Goal: Transaction & Acquisition: Obtain resource

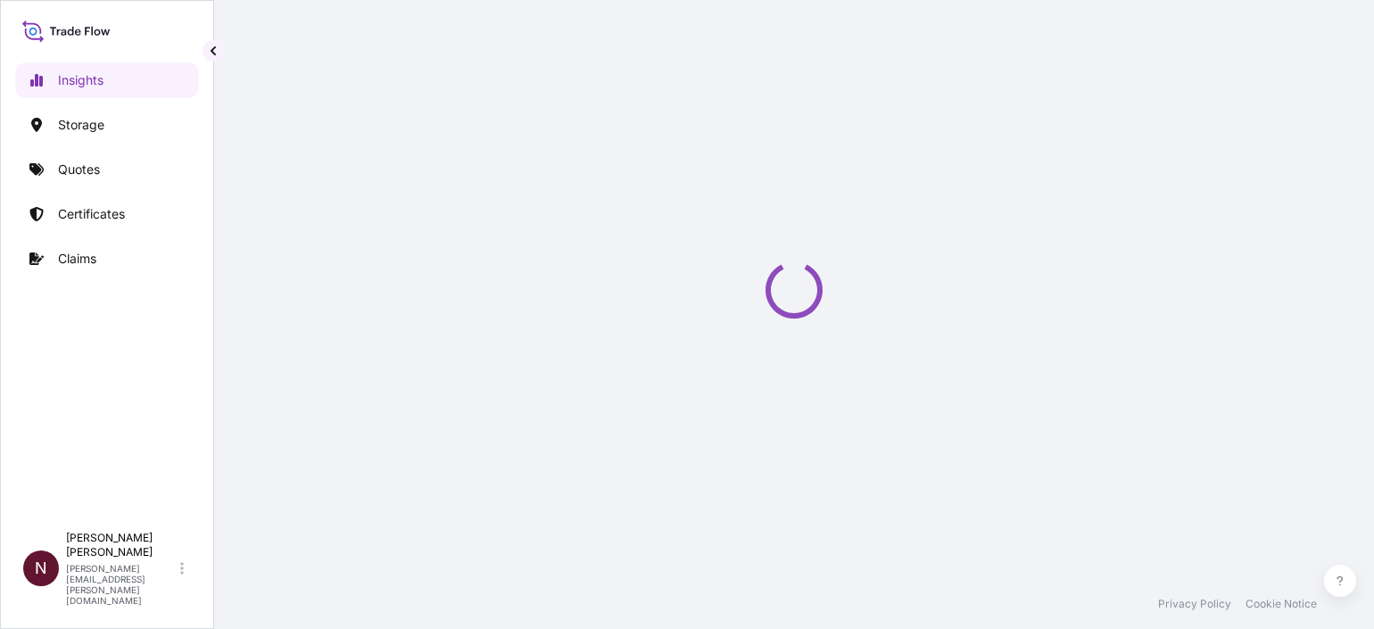
select select "2025"
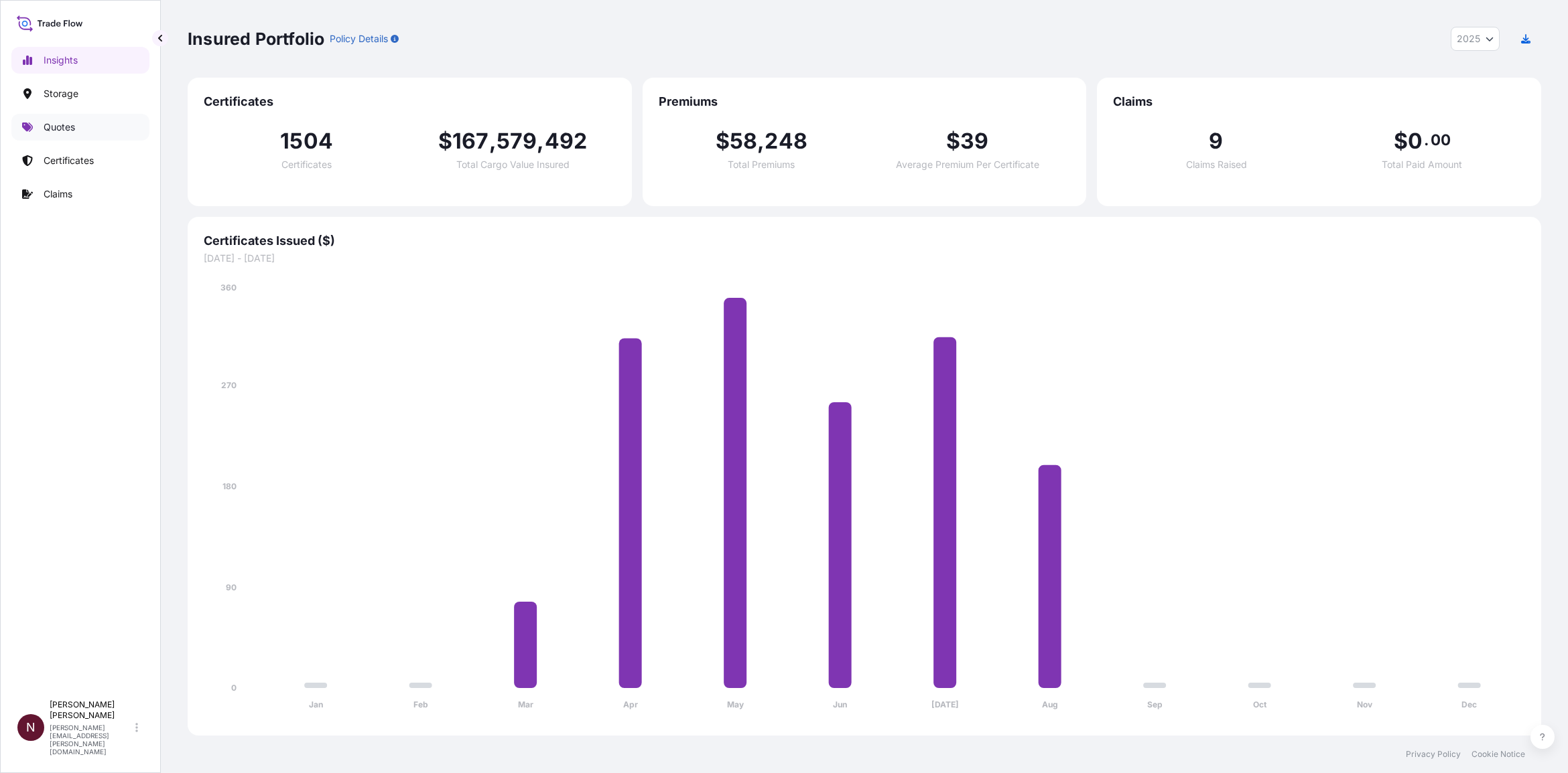
click at [77, 122] on link "Quotes" at bounding box center [80, 128] width 138 height 27
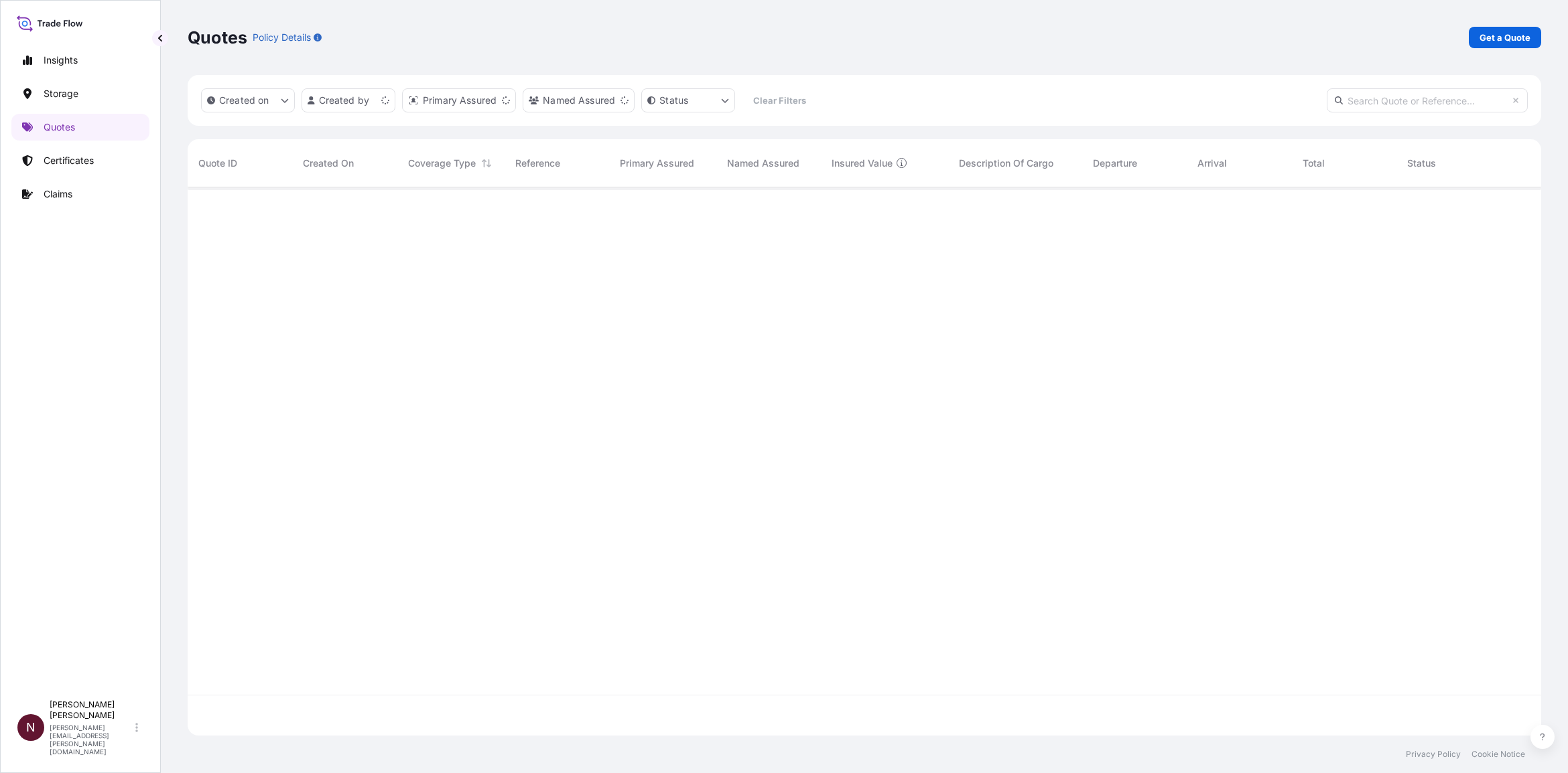
scroll to position [543, 1340]
click at [1031, 28] on link "Get a Quote" at bounding box center [1505, 38] width 72 height 22
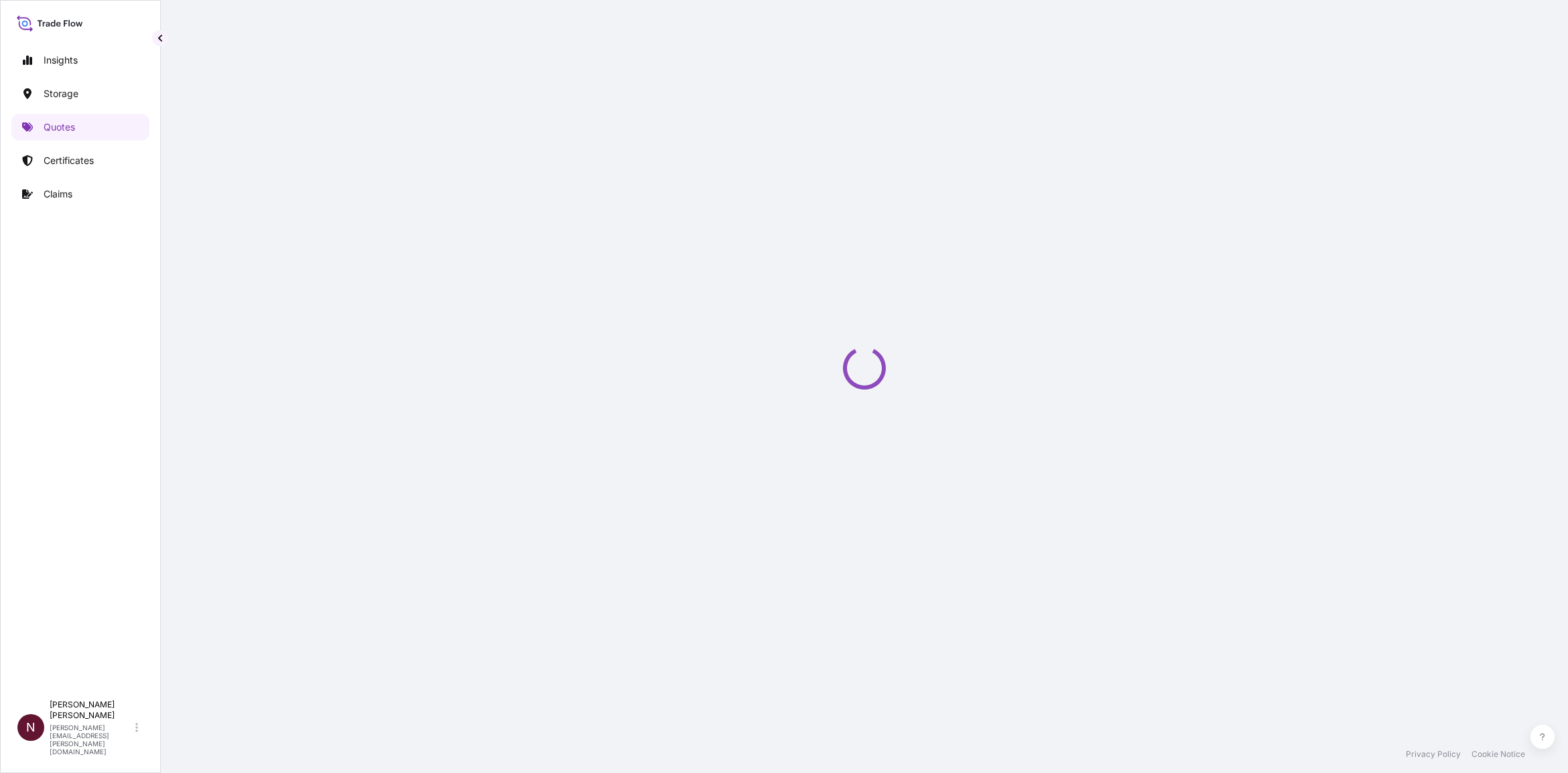
select select "Water"
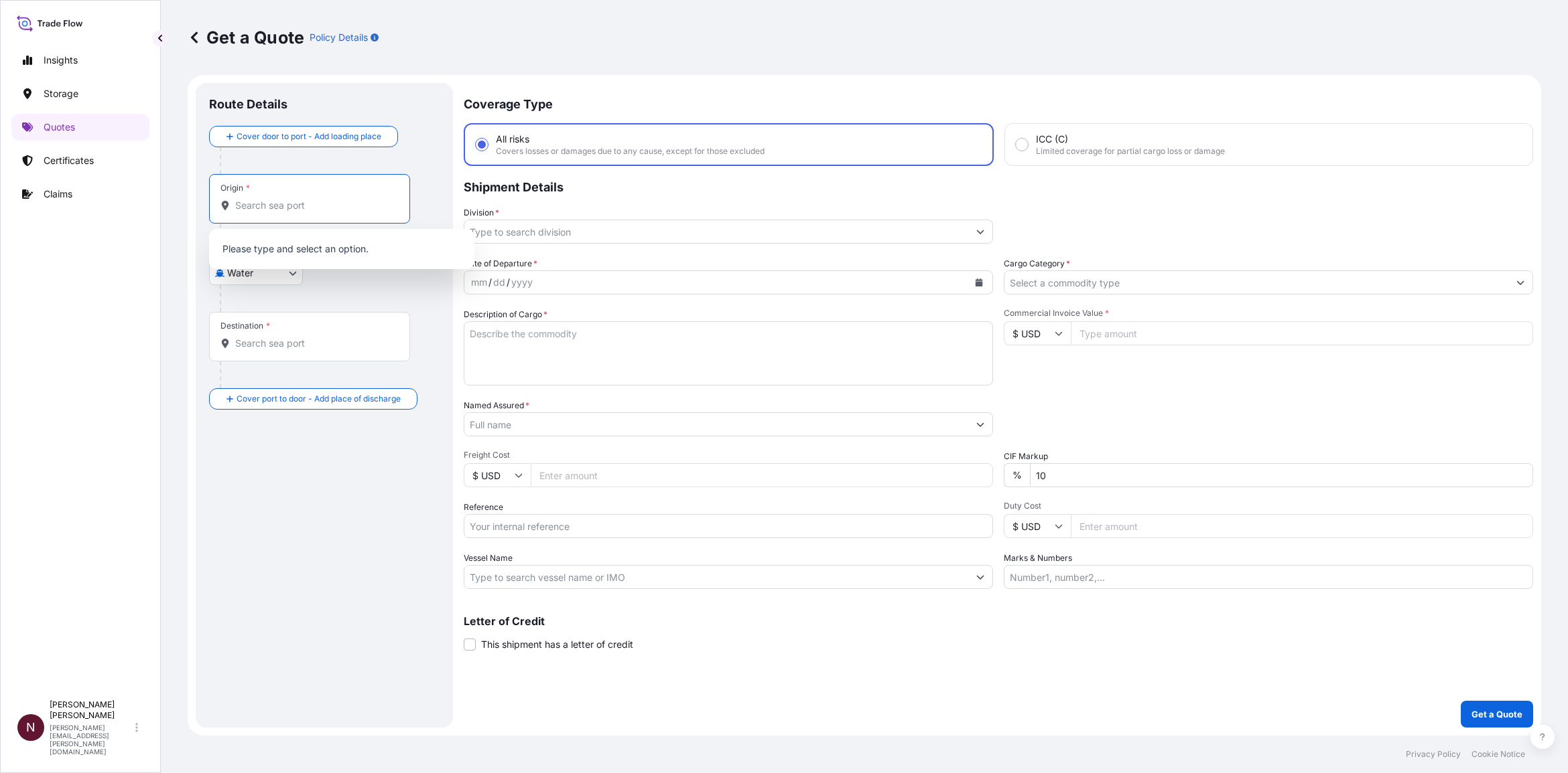
click at [293, 205] on input "Origin *" at bounding box center [314, 206] width 158 height 14
drag, startPoint x: 1050, startPoint y: 474, endPoint x: 1028, endPoint y: 470, distance: 22.4
click at [1028, 470] on div "% 10" at bounding box center [1268, 475] width 529 height 24
type input "0"
click at [1031, 336] on input "Commercial Invoice Value *" at bounding box center [1302, 333] width 463 height 24
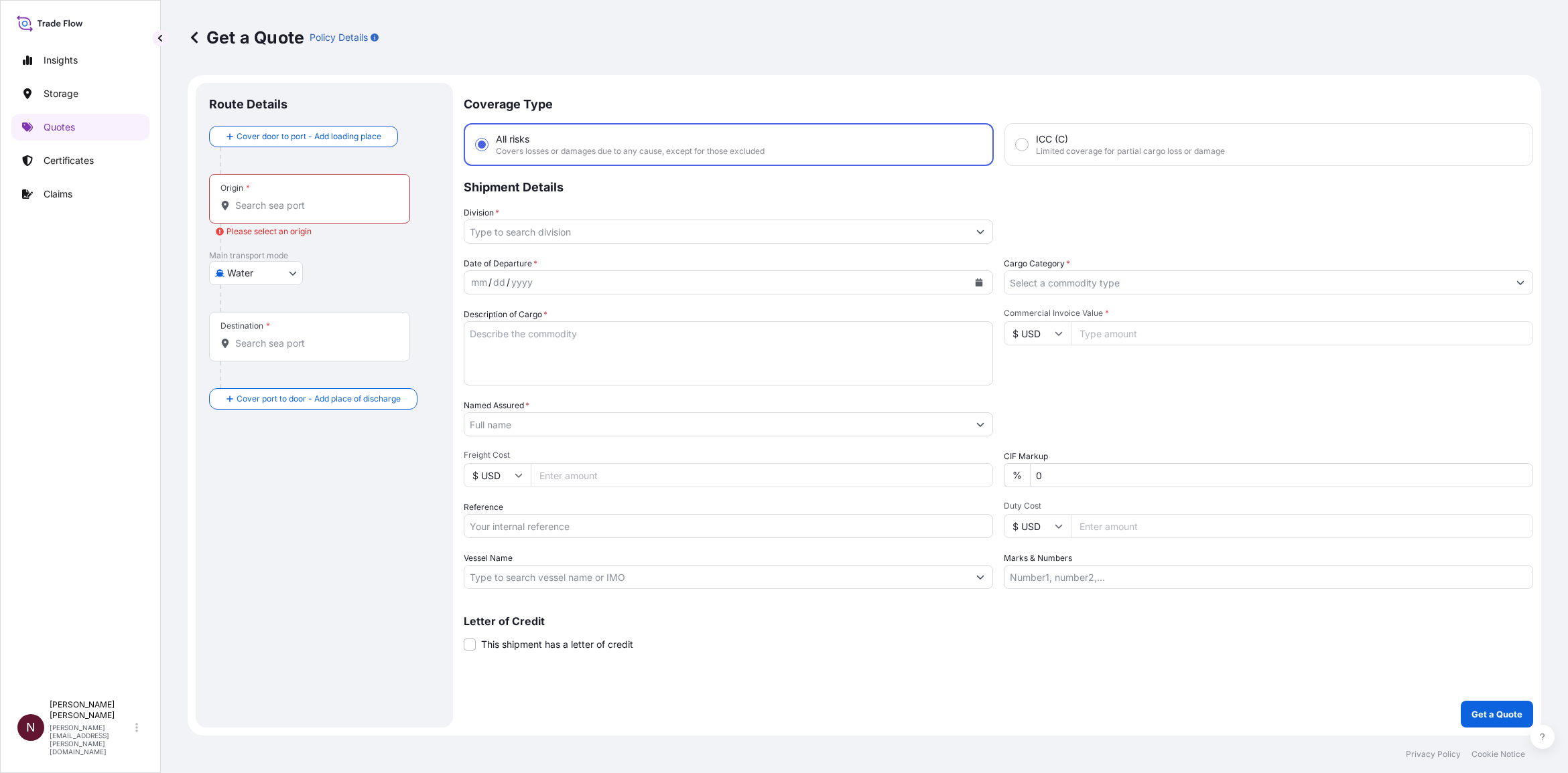
paste input "92823.10"
type input "92823.10"
click at [1031, 389] on div "Date of Departure * mm / dd / yyyy Cargo Category * Description of Cargo * Comm…" at bounding box center [998, 423] width 1069 height 332
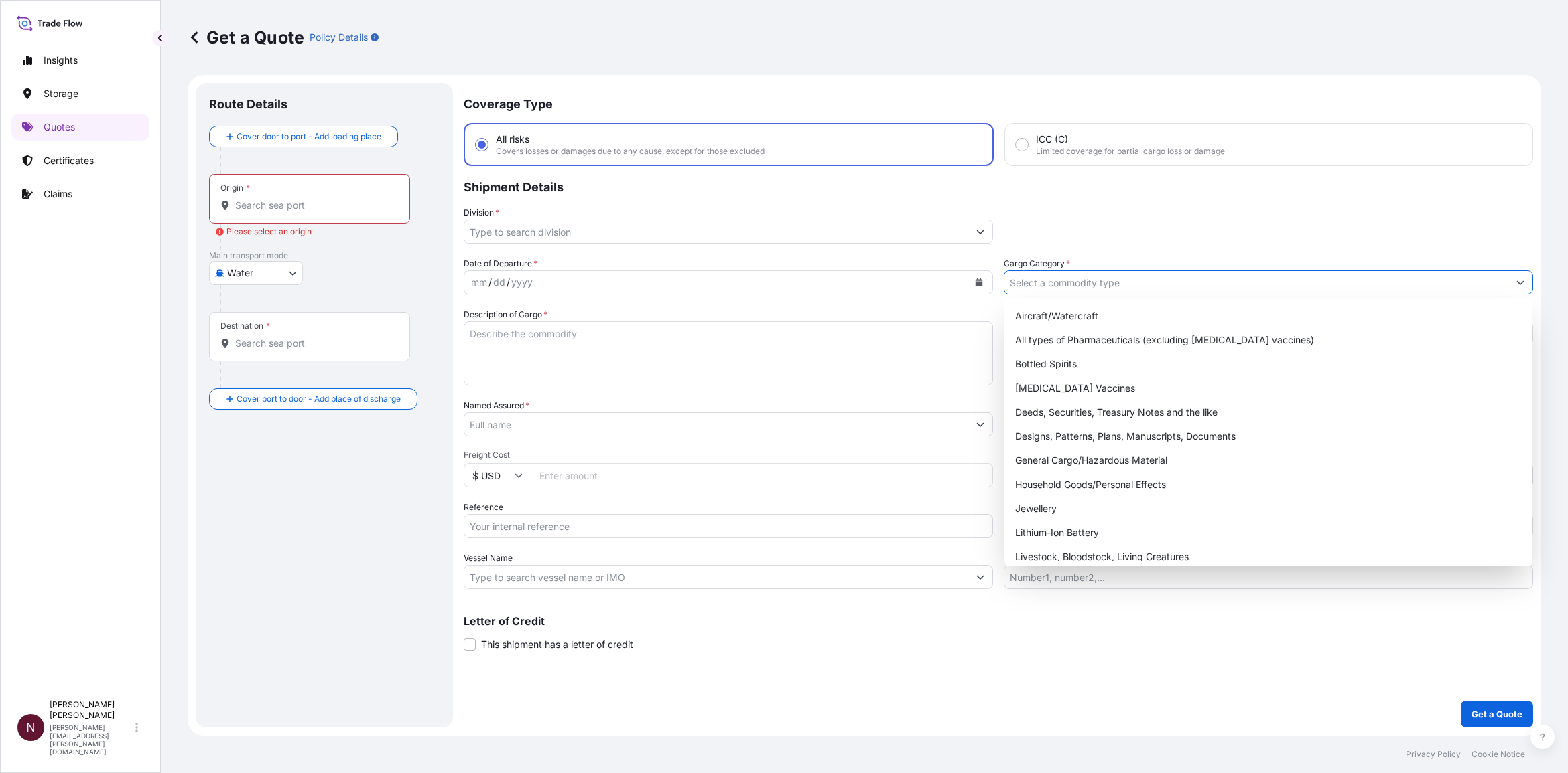
click at [1031, 282] on input "Cargo Category *" at bounding box center [1256, 282] width 504 height 24
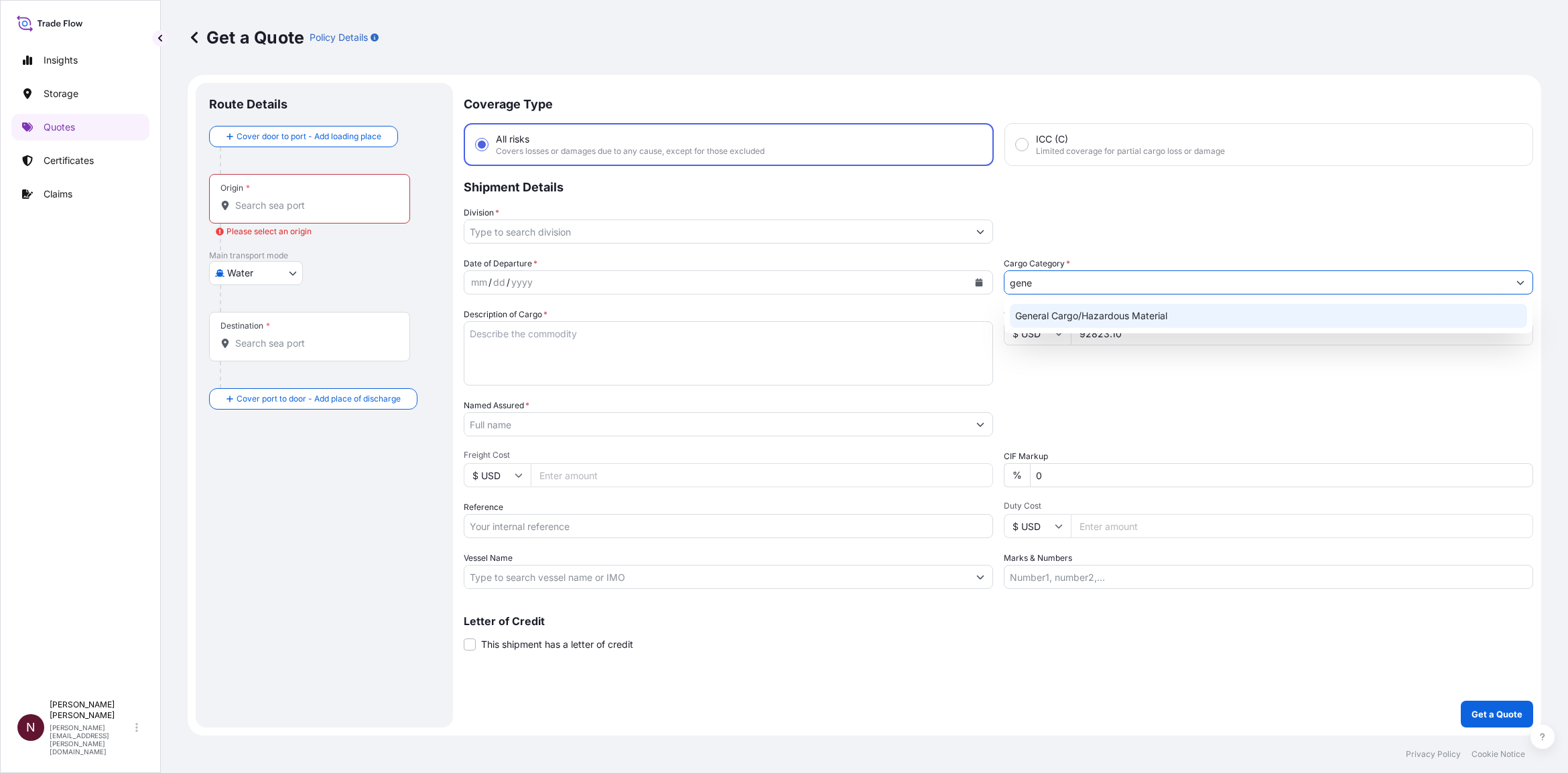
click at [1031, 305] on div "General Cargo/Hazardous Material" at bounding box center [1268, 316] width 517 height 24
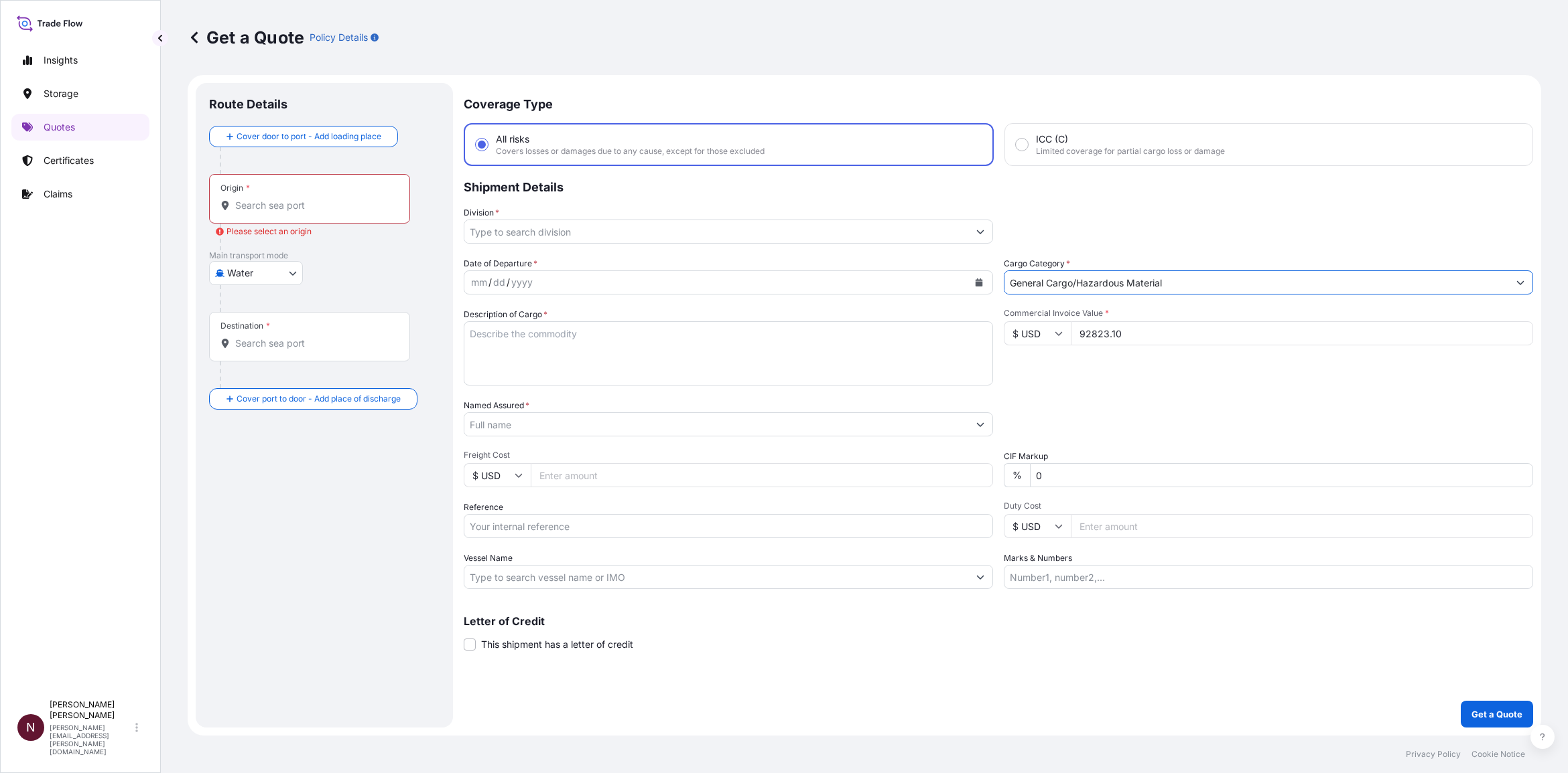
type input "General Cargo/Hazardous Material"
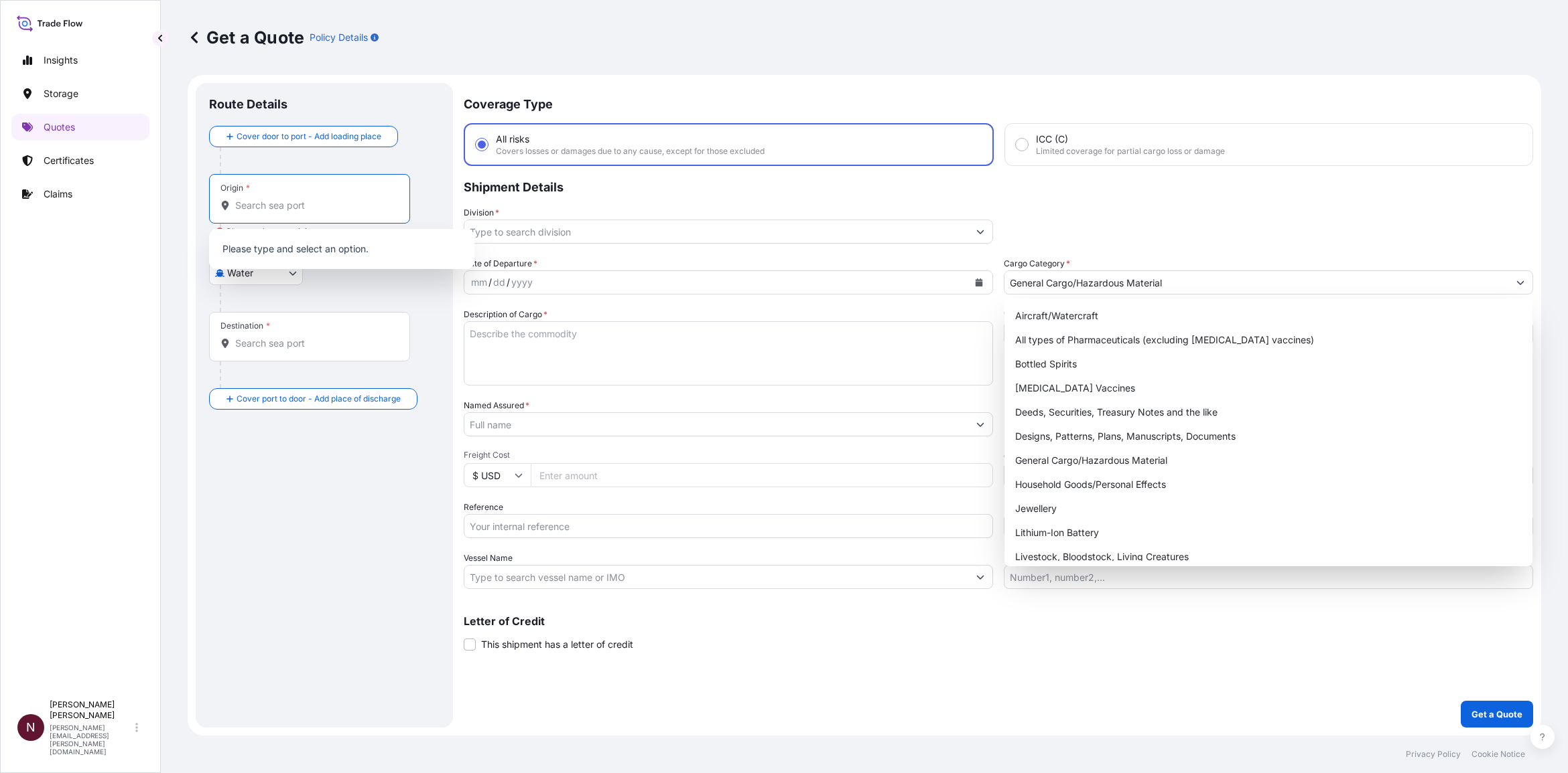
click at [252, 212] on input "Origin * Please select an origin" at bounding box center [314, 206] width 158 height 14
paste input "KARACHI"
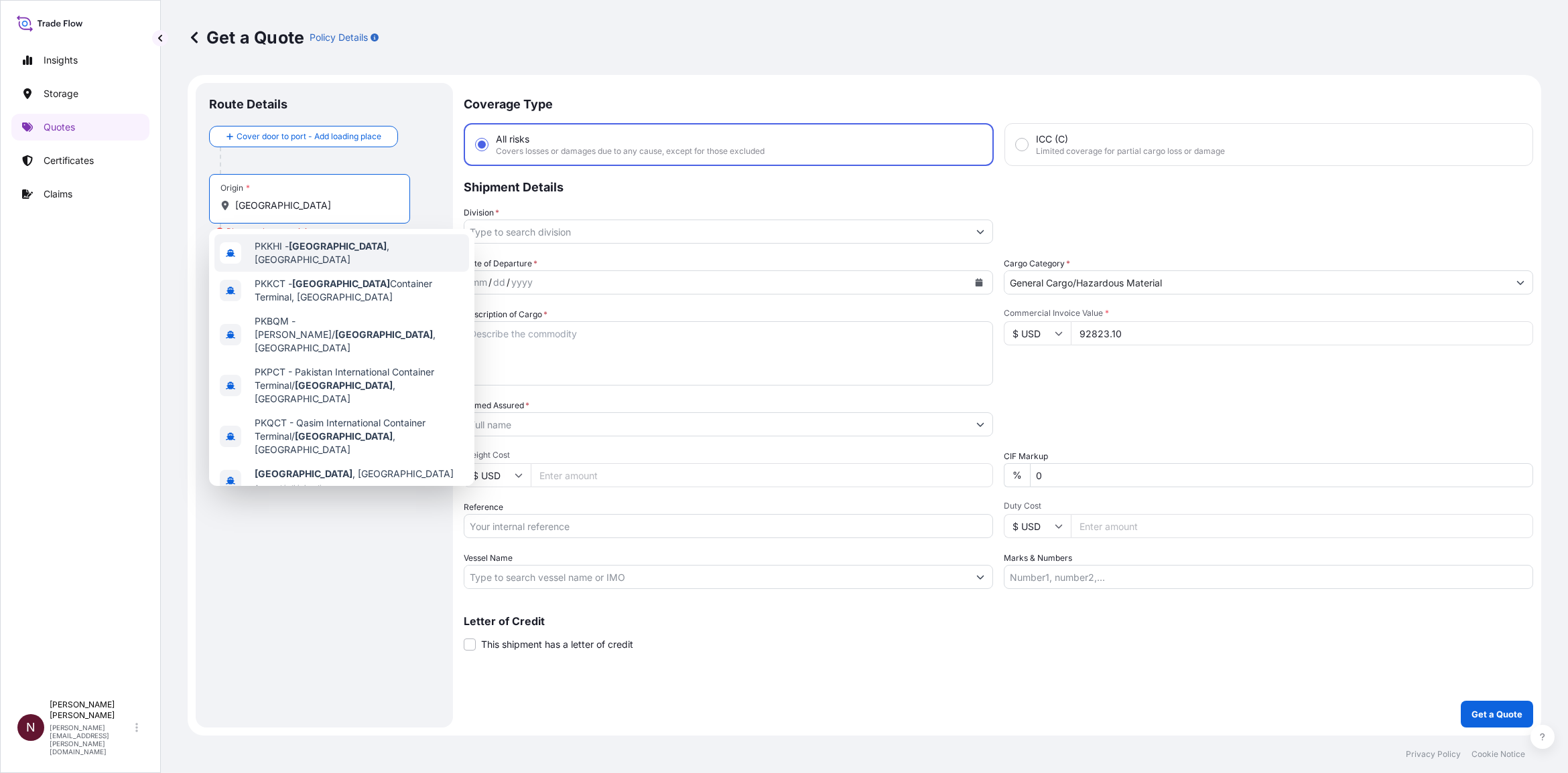
click at [299, 243] on span "PKKHI - Karachi , Pakistan" at bounding box center [359, 253] width 209 height 27
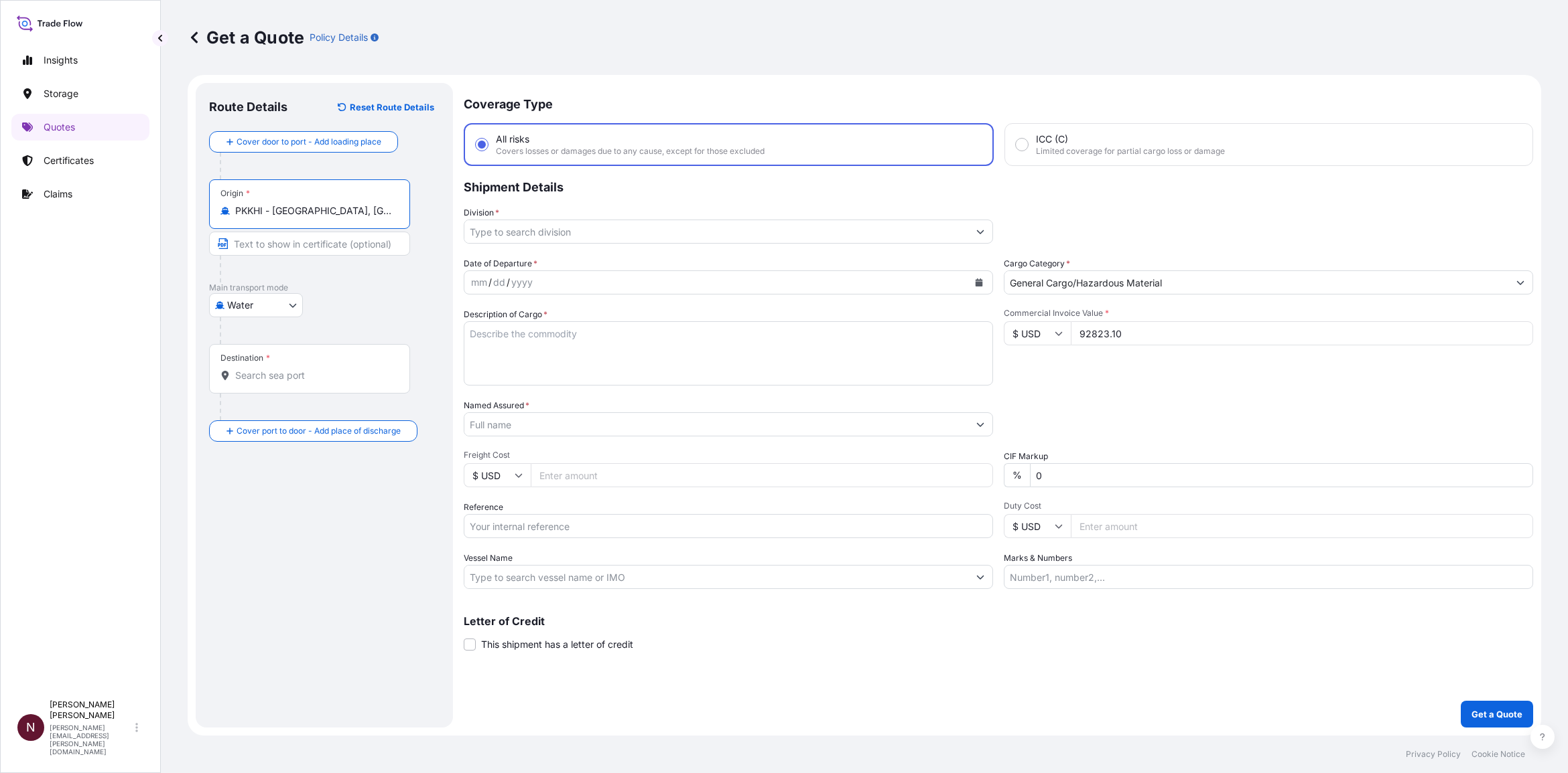
type input "PKKHI - Karachi, Pakistan"
click at [258, 383] on div "Destination *" at bounding box center [309, 369] width 201 height 50
click at [258, 382] on input "Destination *" at bounding box center [314, 376] width 158 height 14
paste input "RIYADH"
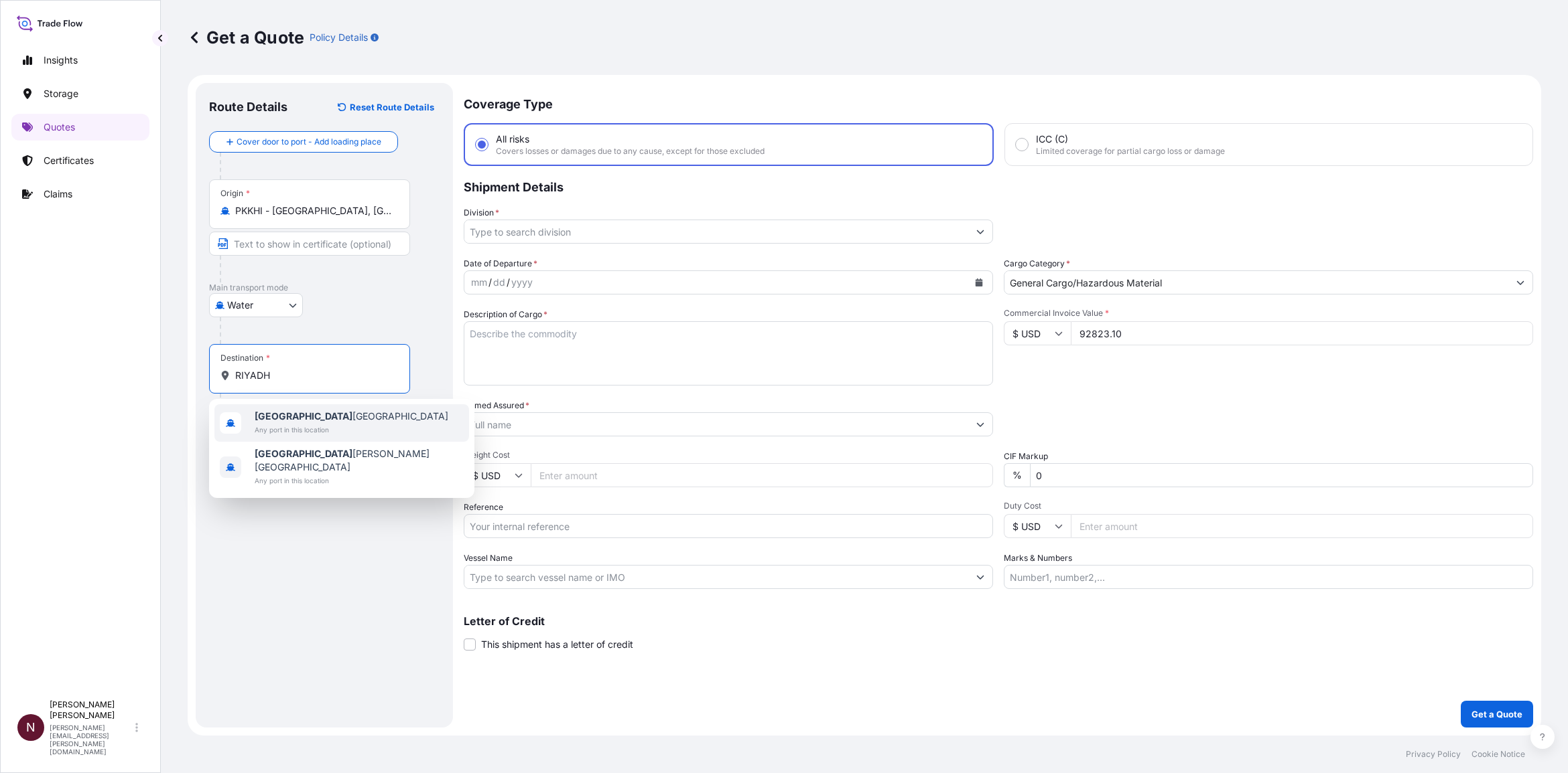
click at [283, 426] on span "Any port in this location" at bounding box center [351, 430] width 194 height 14
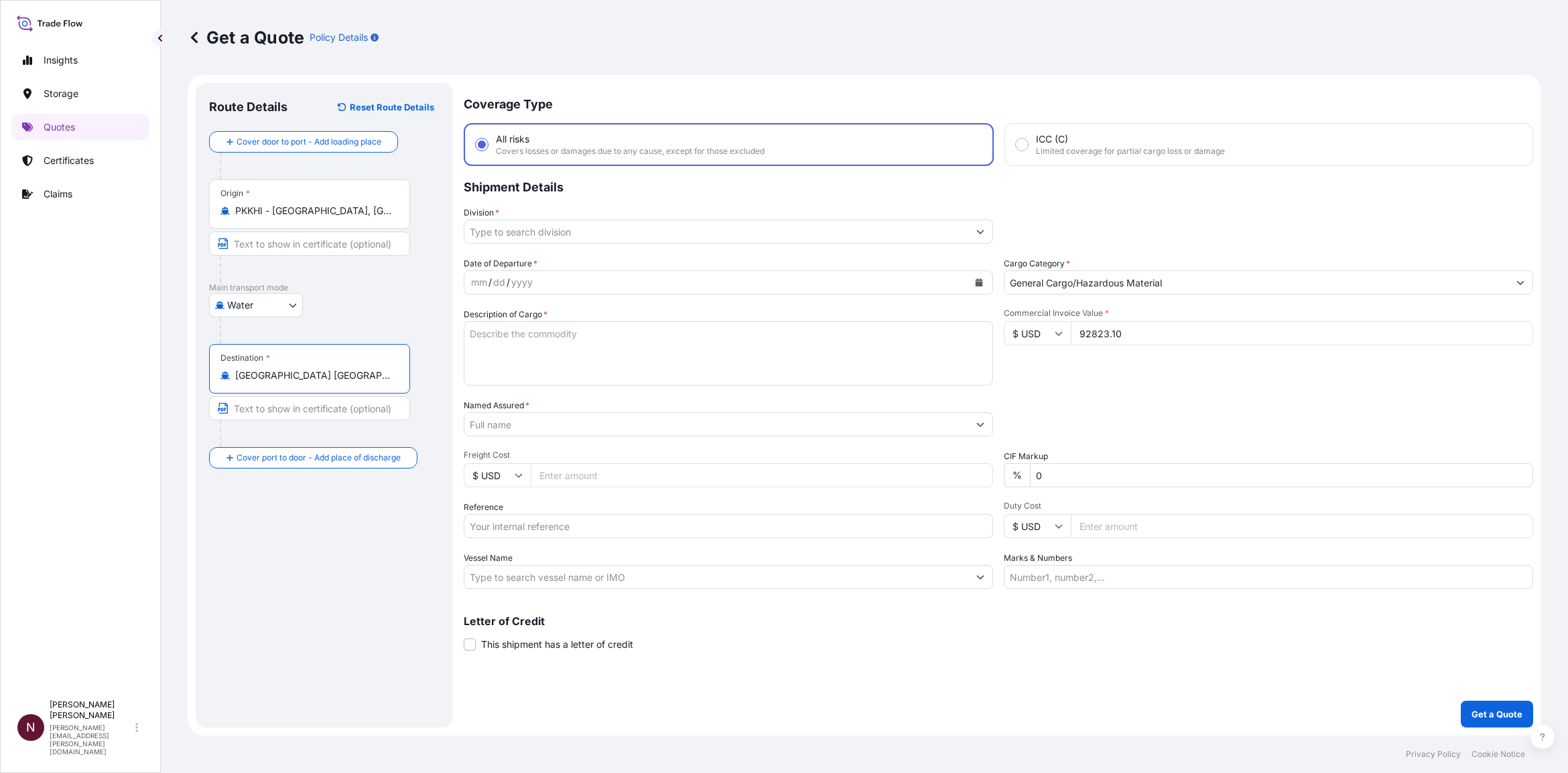
type input "Riyadh Saudi Arabia"
click at [511, 340] on textarea "Description of Cargo *" at bounding box center [728, 353] width 529 height 65
paste textarea "%COTTON PRINTED"
click at [480, 340] on textarea "%COTTON PRINTED" at bounding box center [728, 353] width 529 height 65
click at [583, 314] on div "Description of Cargo * COTTON PRINTED" at bounding box center [728, 346] width 529 height 77
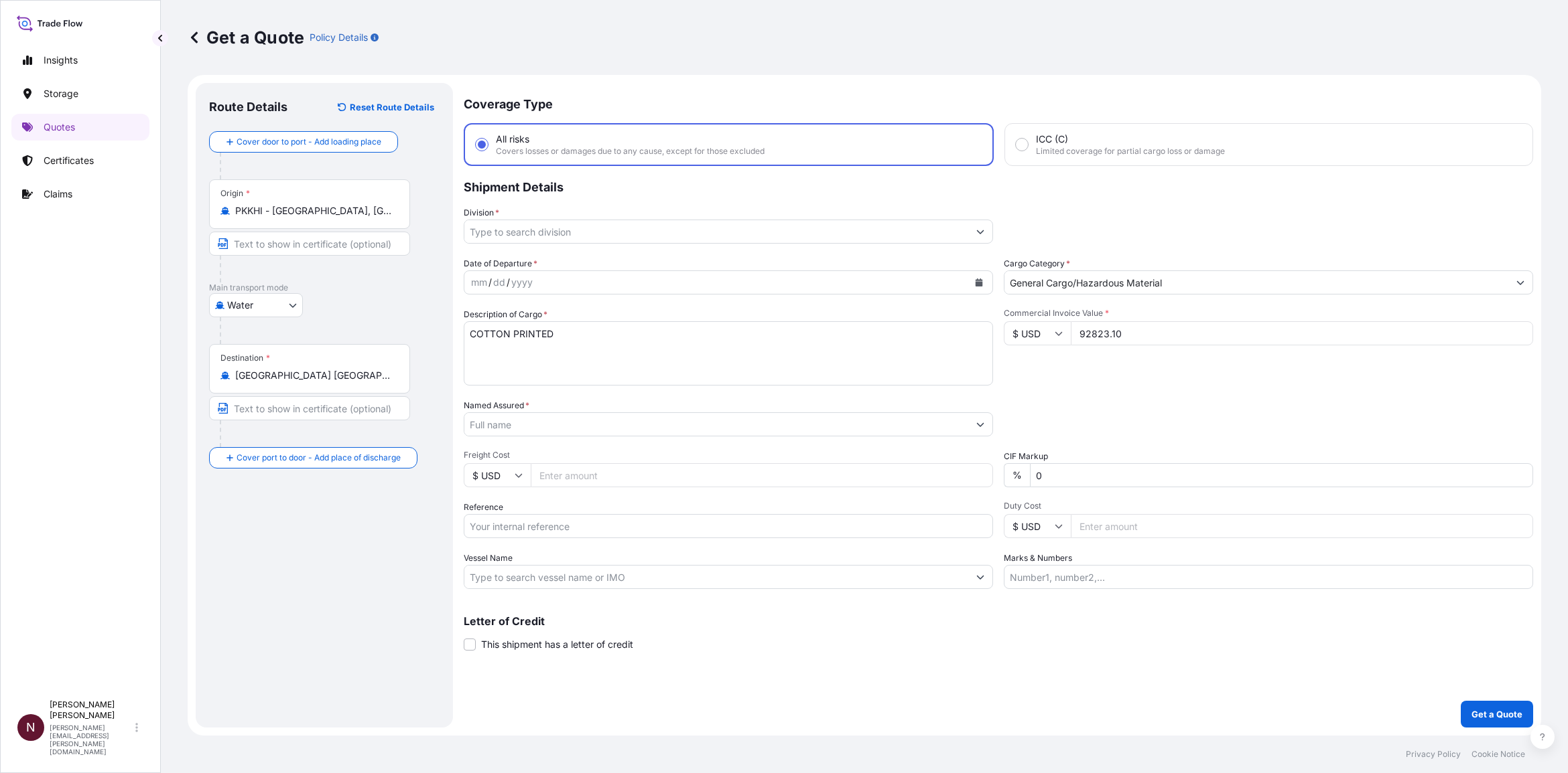
click at [574, 332] on textarea "COTTON PRINTED" at bounding box center [728, 353] width 529 height 65
type textarea "COTTON PRINTED DYED AND WHITE COMFORTER SET QUILT SET DUET SET"
click at [502, 426] on input "Named Assured *" at bounding box center [716, 425] width 504 height 24
paste input "TEX MIX INC"
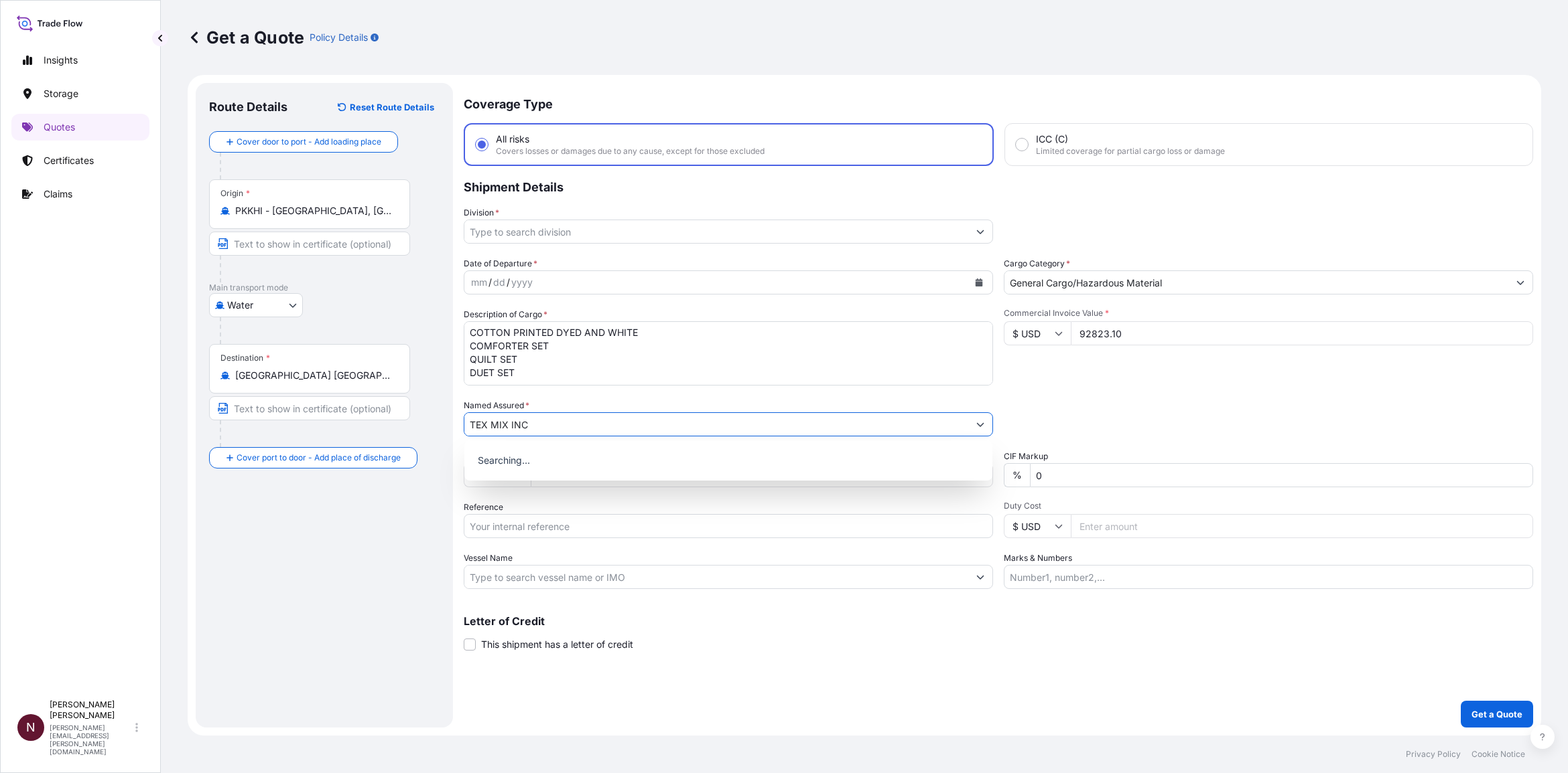
type input "TEX MIX INC"
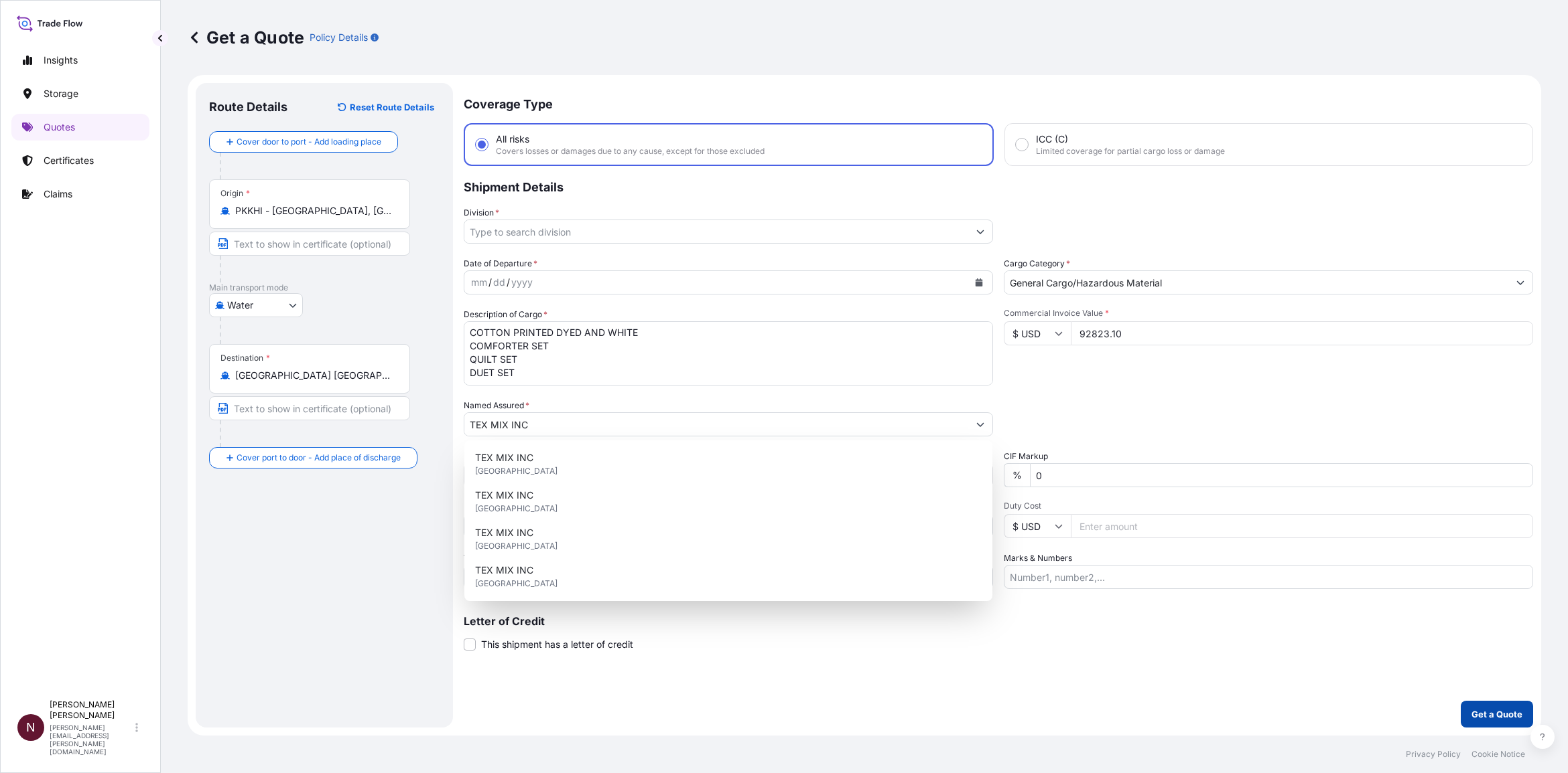
click at [1031, 471] on button "Get a Quote" at bounding box center [1497, 714] width 72 height 27
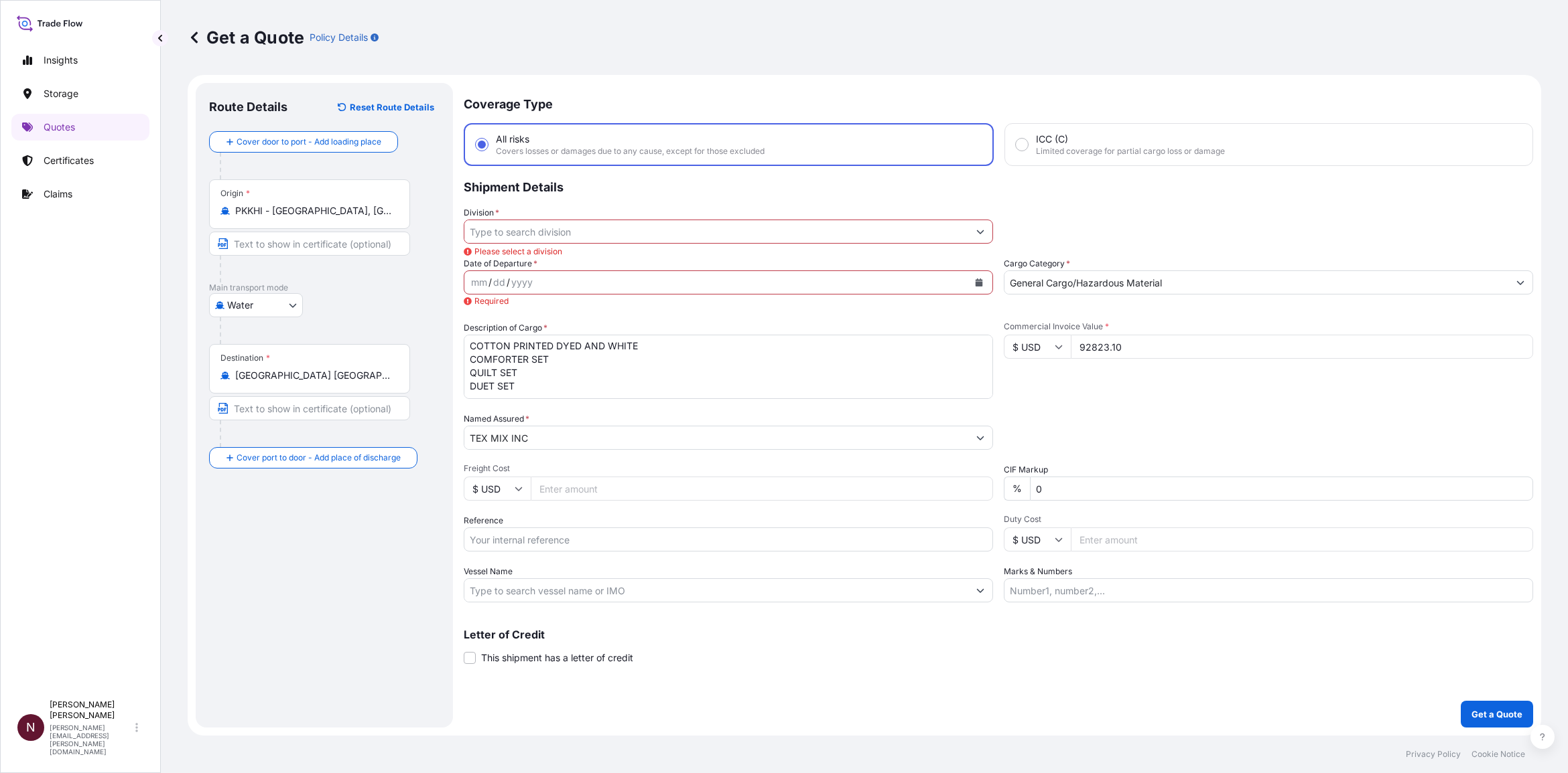
click at [580, 241] on input "Division *" at bounding box center [716, 232] width 504 height 24
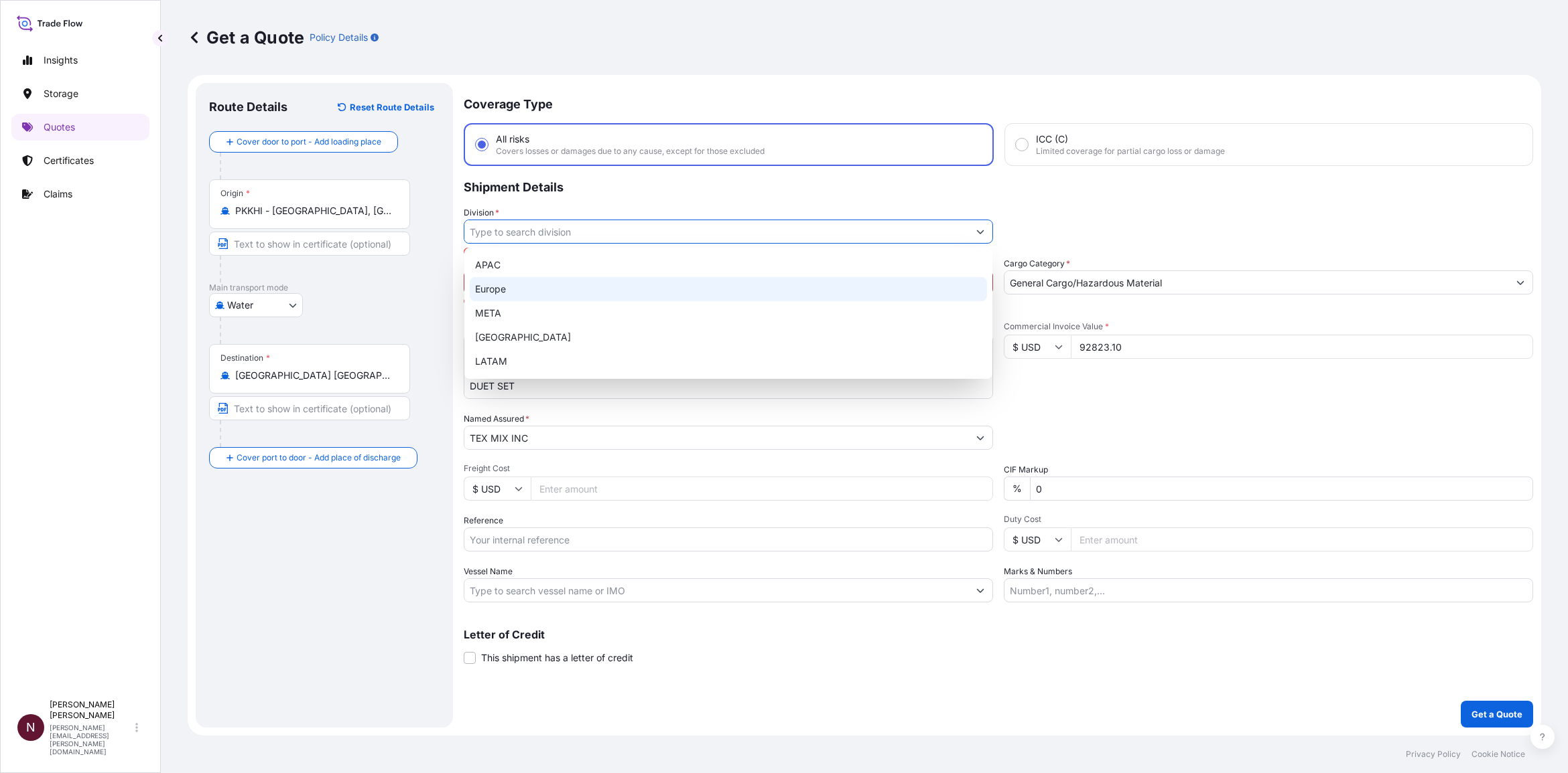
click at [505, 299] on div "Europe" at bounding box center [728, 289] width 517 height 24
type input "Europe"
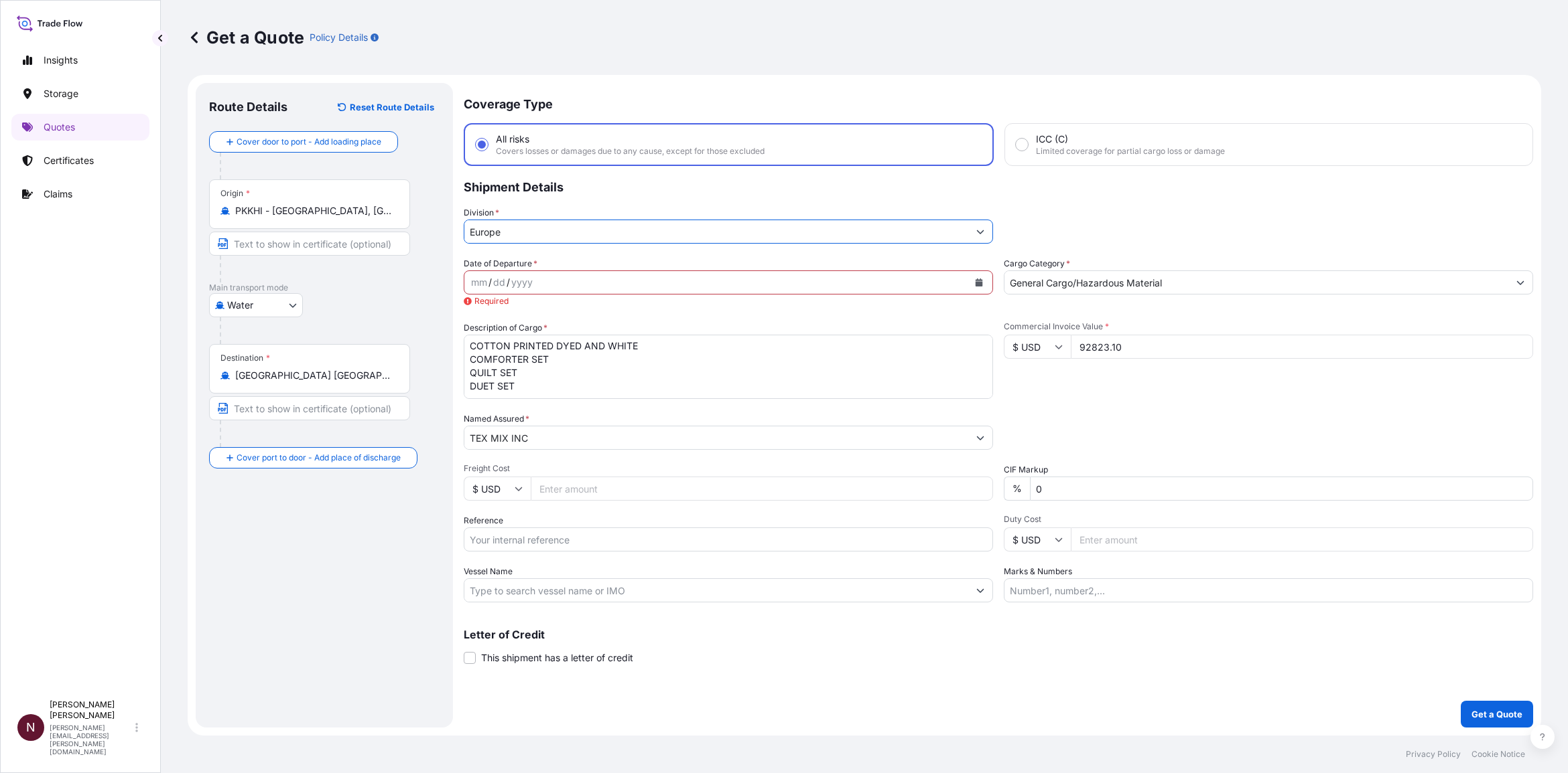
click at [493, 282] on div "dd" at bounding box center [499, 282] width 15 height 16
click at [980, 278] on icon "Calendar" at bounding box center [978, 282] width 8 height 8
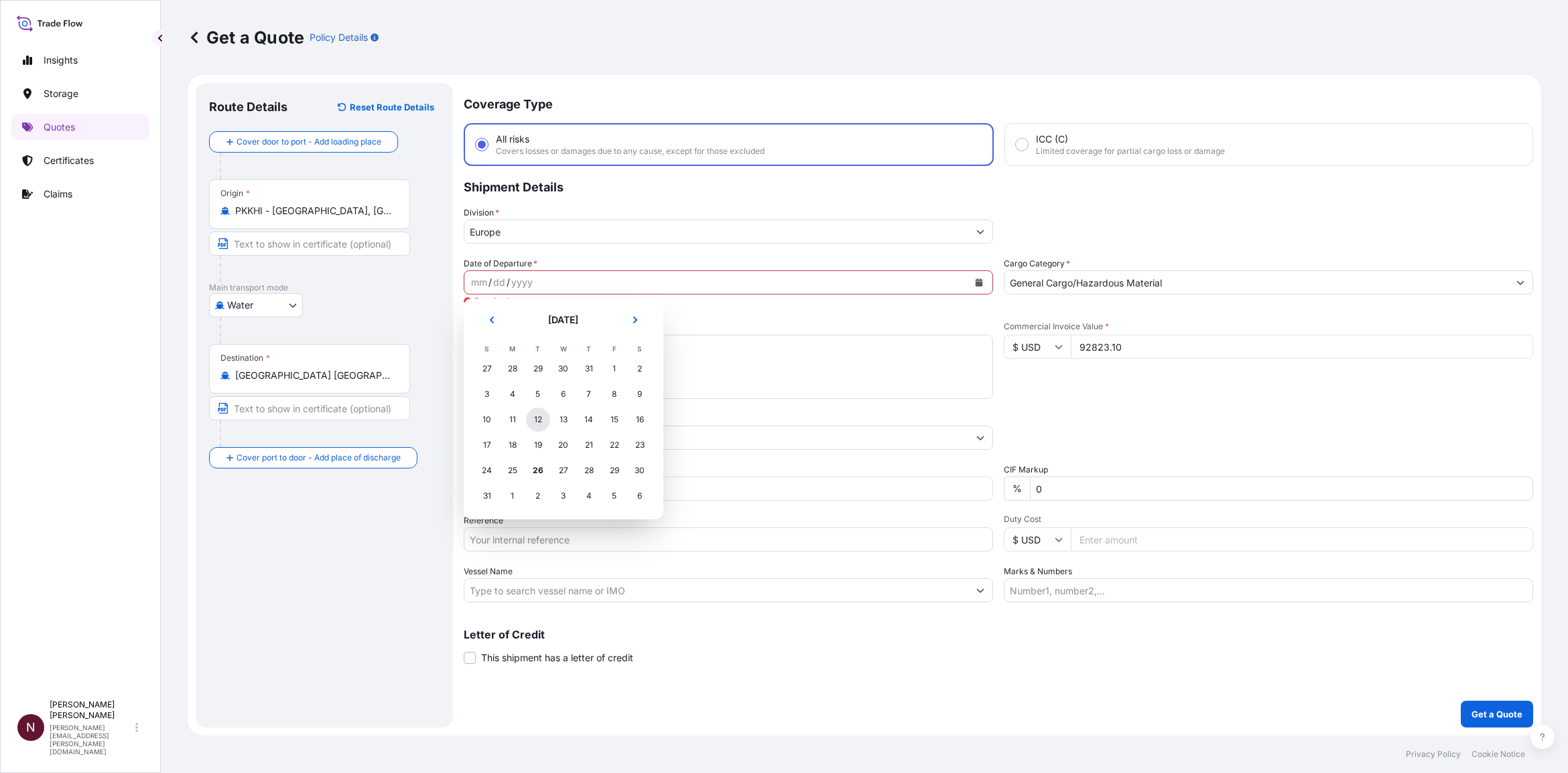
click at [537, 423] on div "12" at bounding box center [538, 420] width 24 height 24
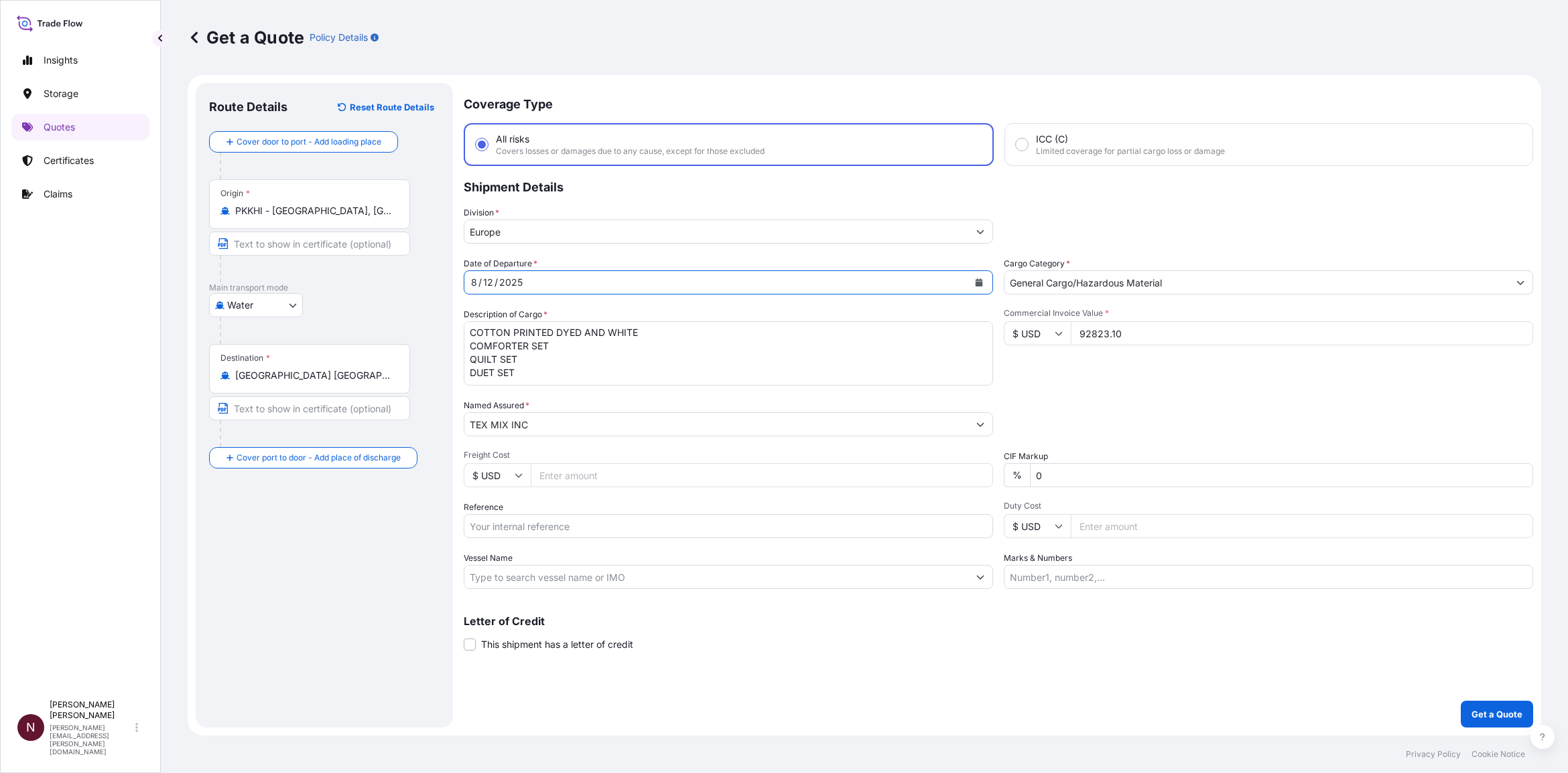
click at [1031, 471] on p "Get a Quote" at bounding box center [1497, 714] width 51 height 14
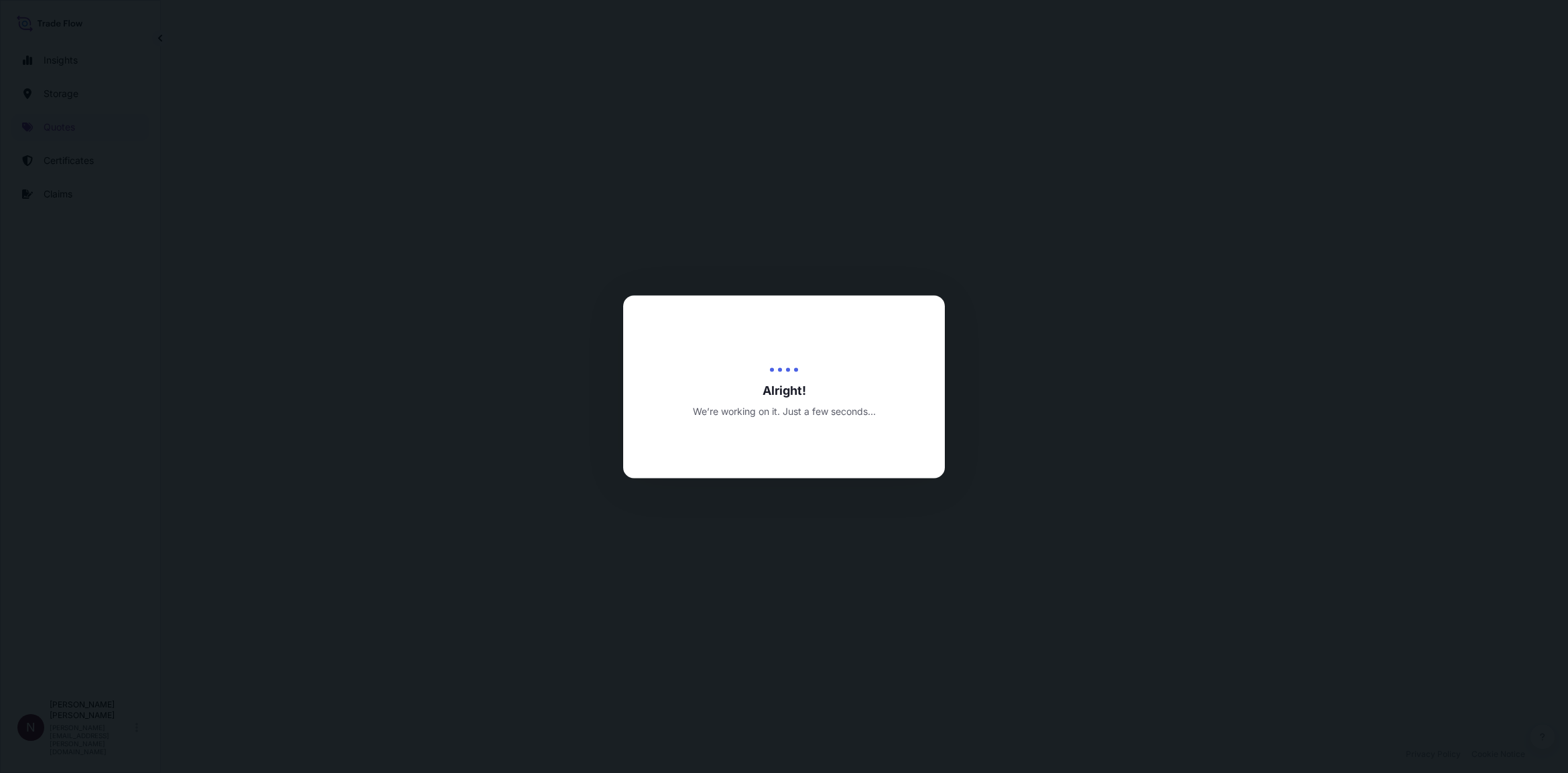
select select "Water"
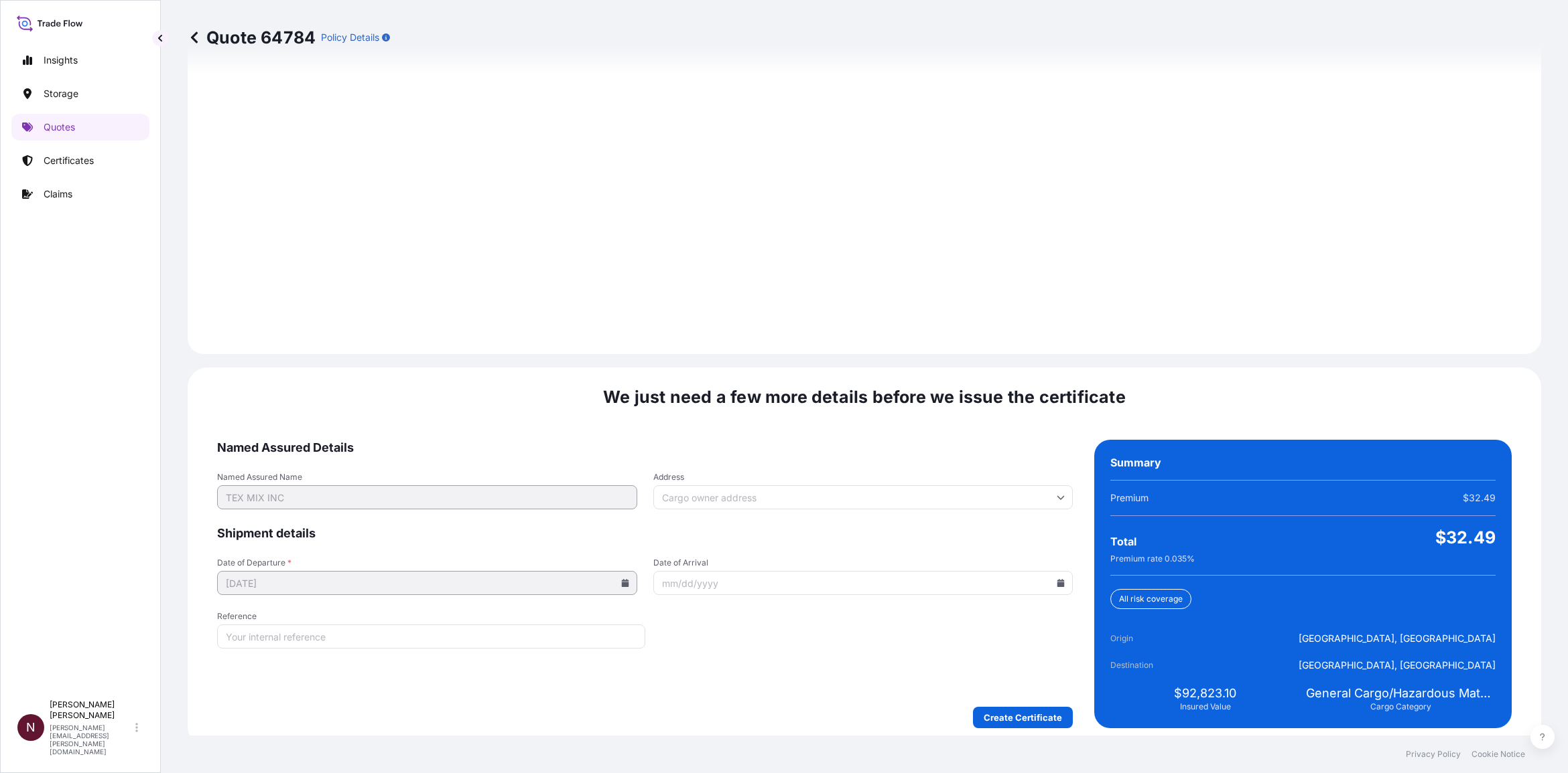
scroll to position [1749, 0]
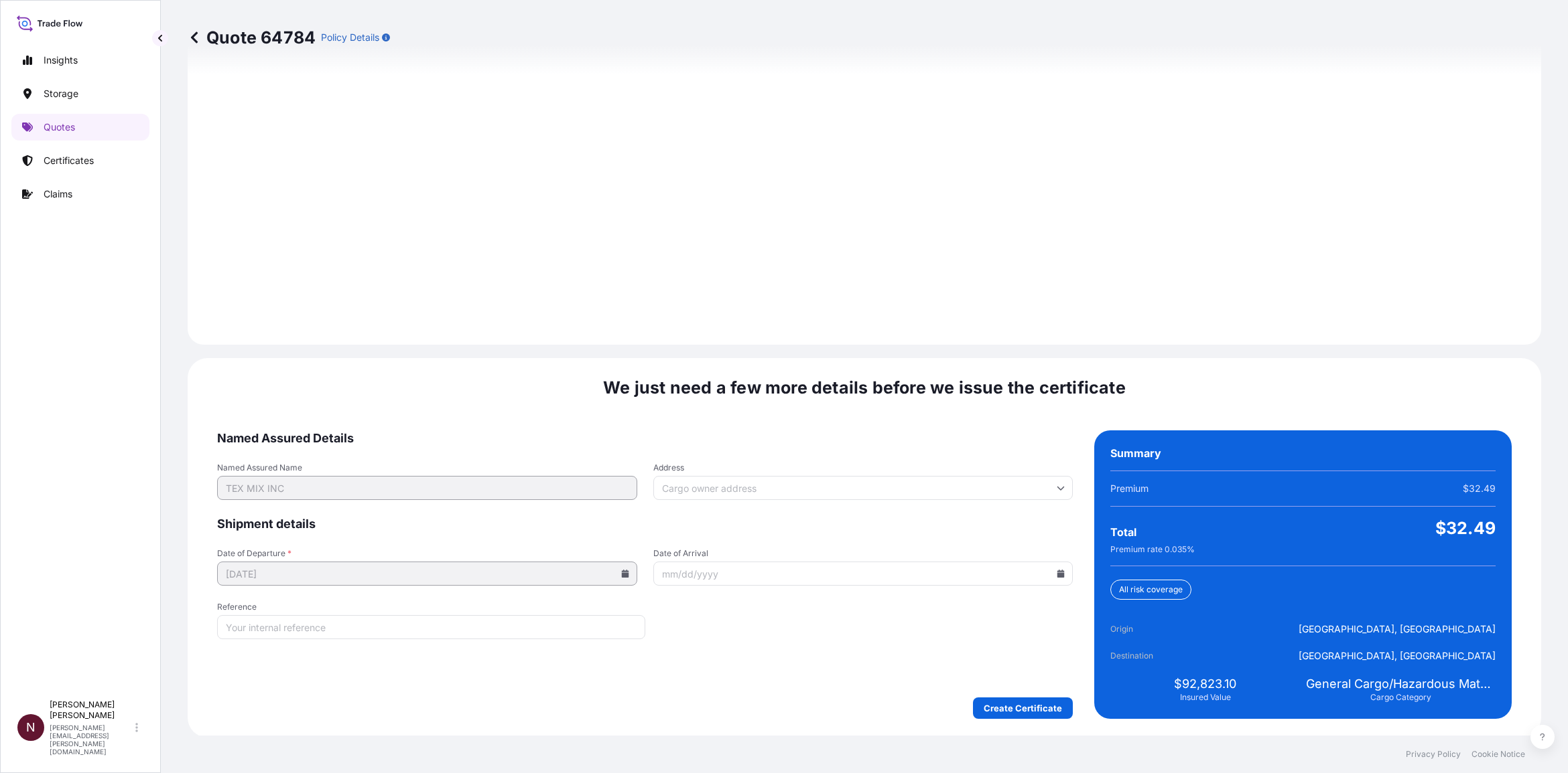
click at [816, 471] on div "Create Certificate" at bounding box center [644, 708] width 855 height 22
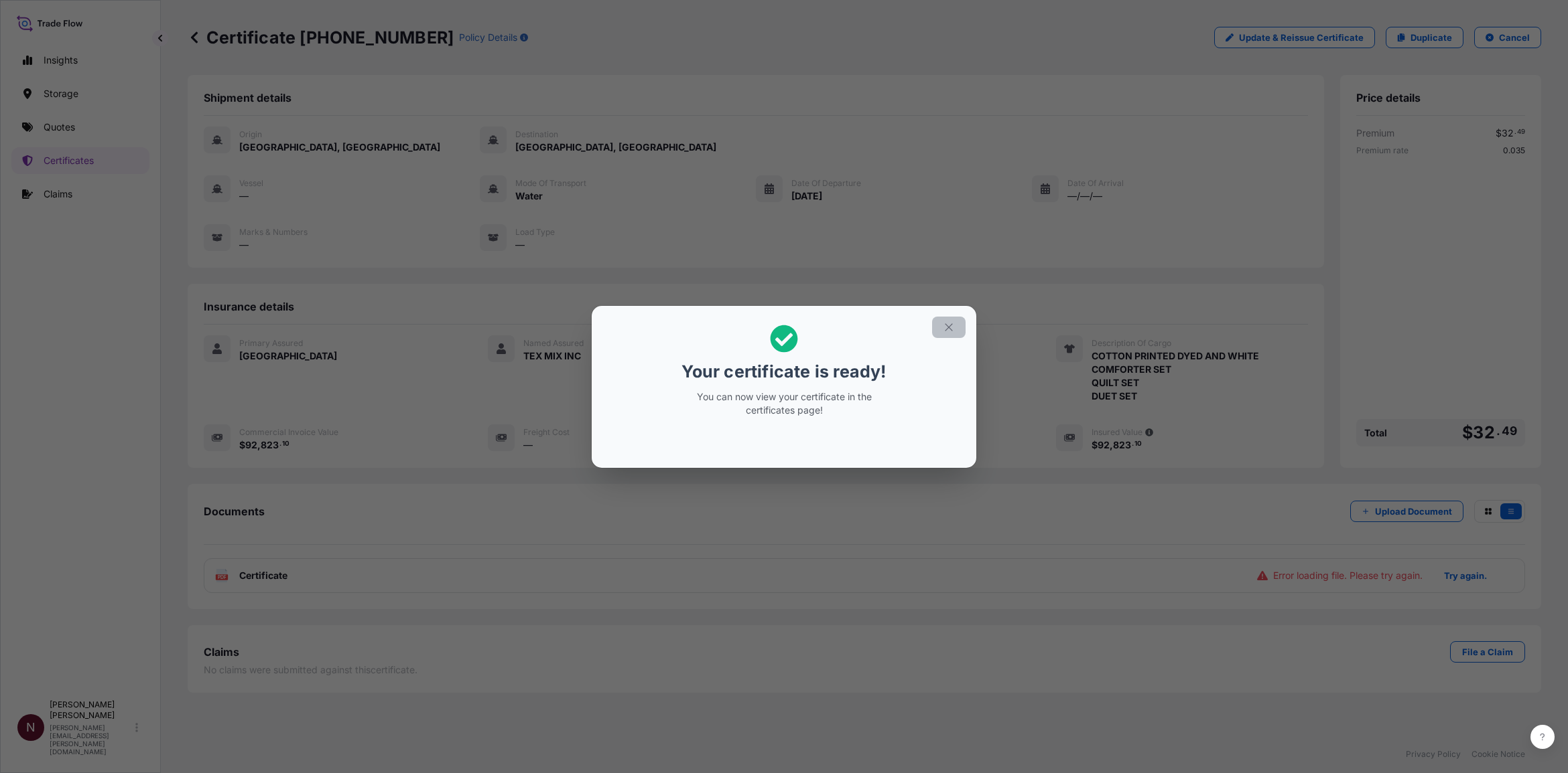
click at [936, 329] on button "button" at bounding box center [948, 327] width 34 height 22
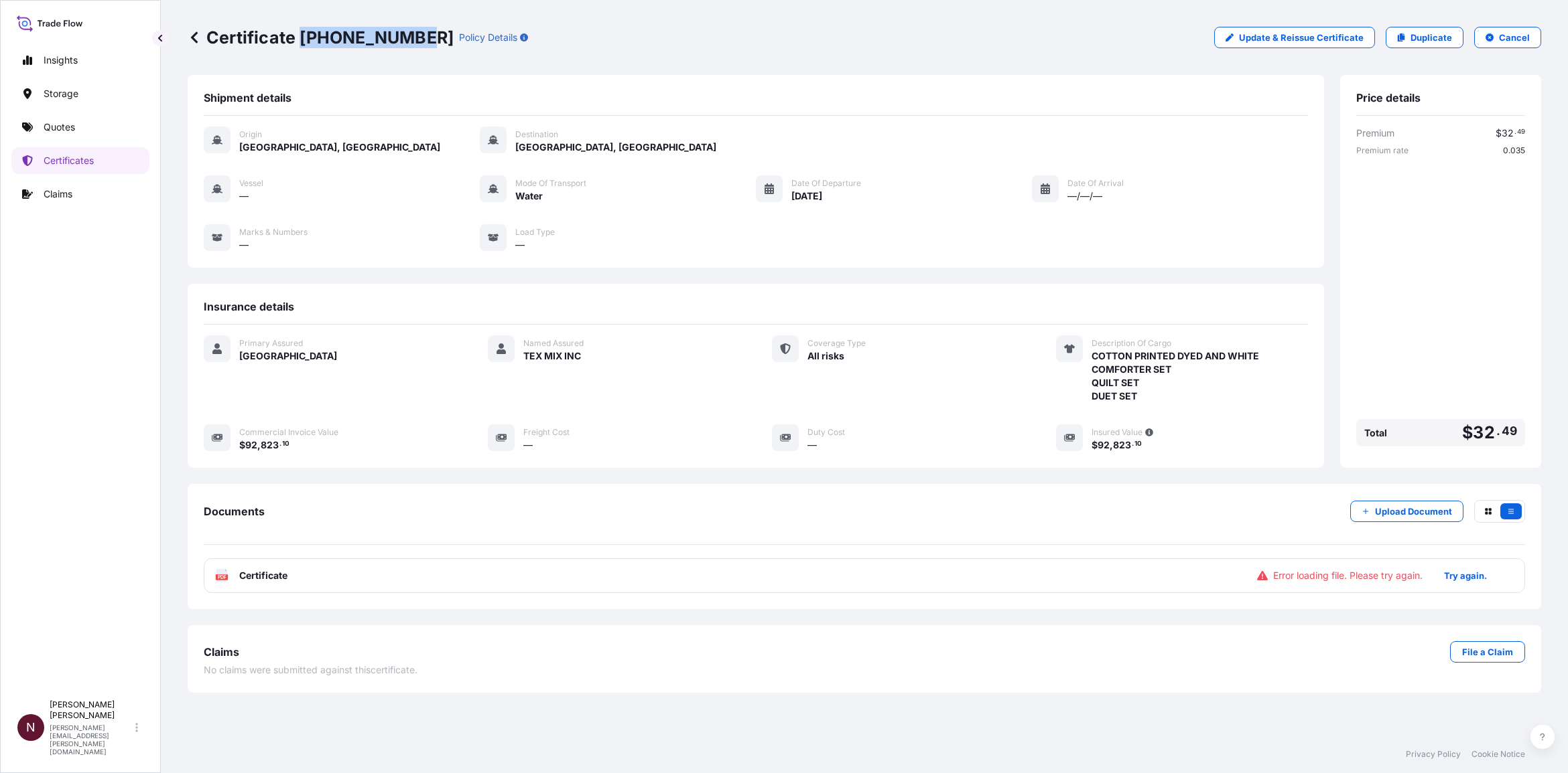
drag, startPoint x: 411, startPoint y: 39, endPoint x: 300, endPoint y: 37, distance: 111.0
click at [300, 37] on p "Certificate 31614-1604-1" at bounding box center [321, 38] width 266 height 22
copy p "31614-1604-1"
click at [264, 471] on span "Certificate" at bounding box center [263, 576] width 48 height 14
